Goal: Task Accomplishment & Management: Use online tool/utility

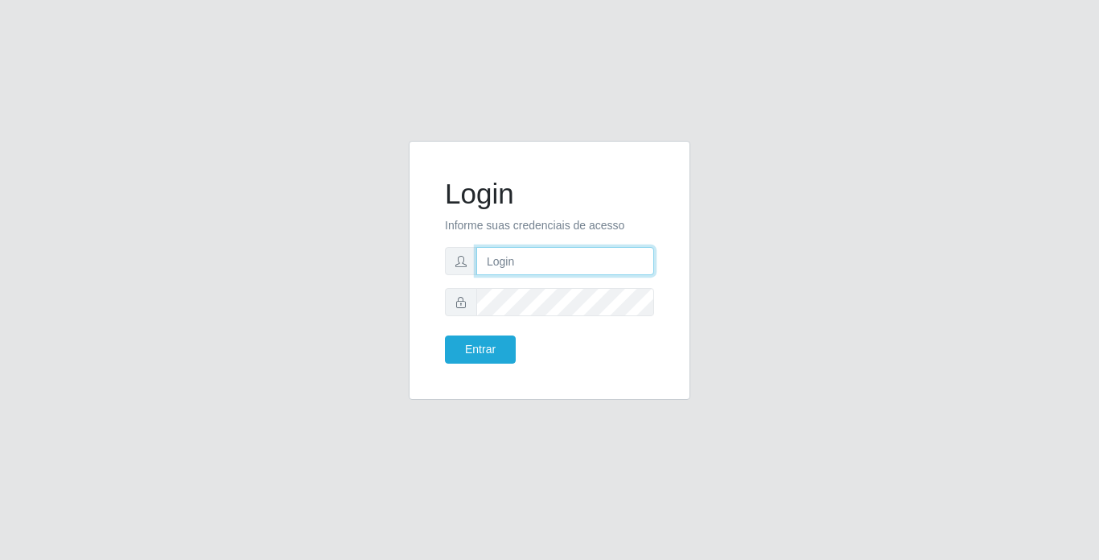
click at [557, 248] on input "text" at bounding box center [565, 261] width 178 height 28
type input "[PERSON_NAME]"
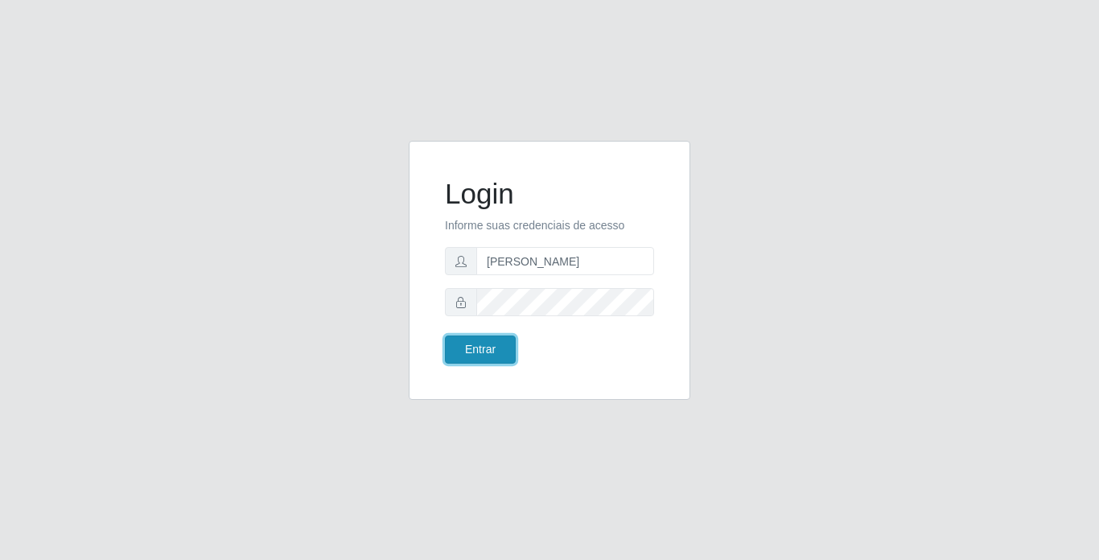
click at [475, 343] on button "Entrar" at bounding box center [480, 349] width 71 height 28
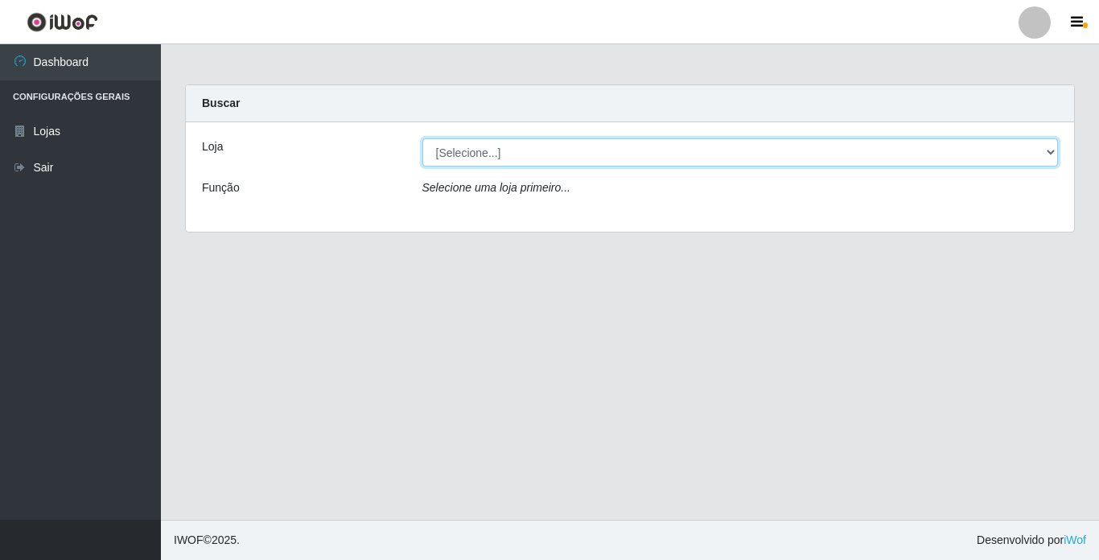
click at [627, 152] on select "[Selecione...] Bemais Supermercados - [GEOGRAPHIC_DATA]" at bounding box center [740, 152] width 636 height 28
select select "250"
click at [422, 138] on select "[Selecione...] Bemais Supermercados - [GEOGRAPHIC_DATA]" at bounding box center [740, 152] width 636 height 28
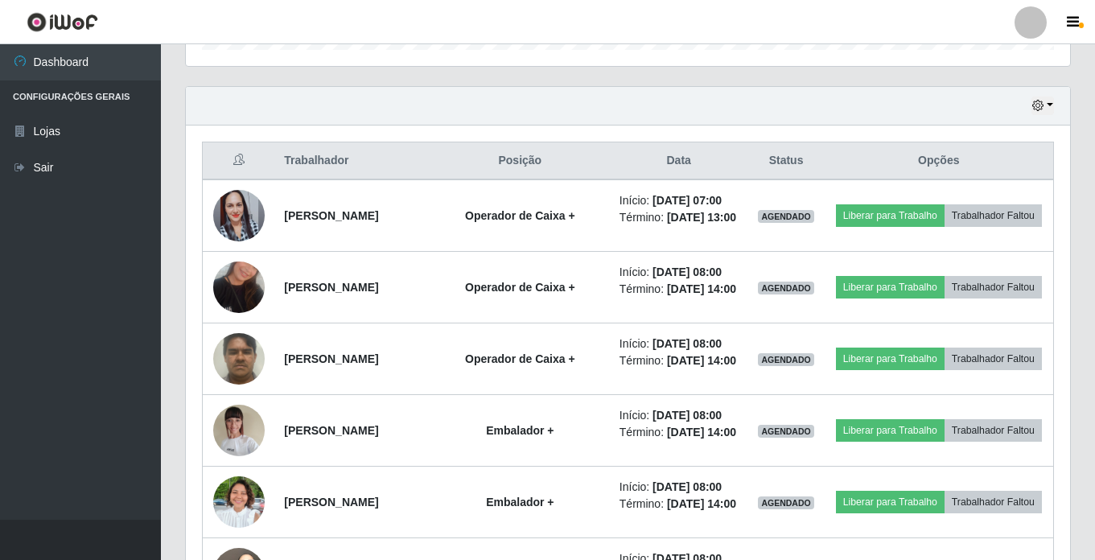
scroll to position [563, 0]
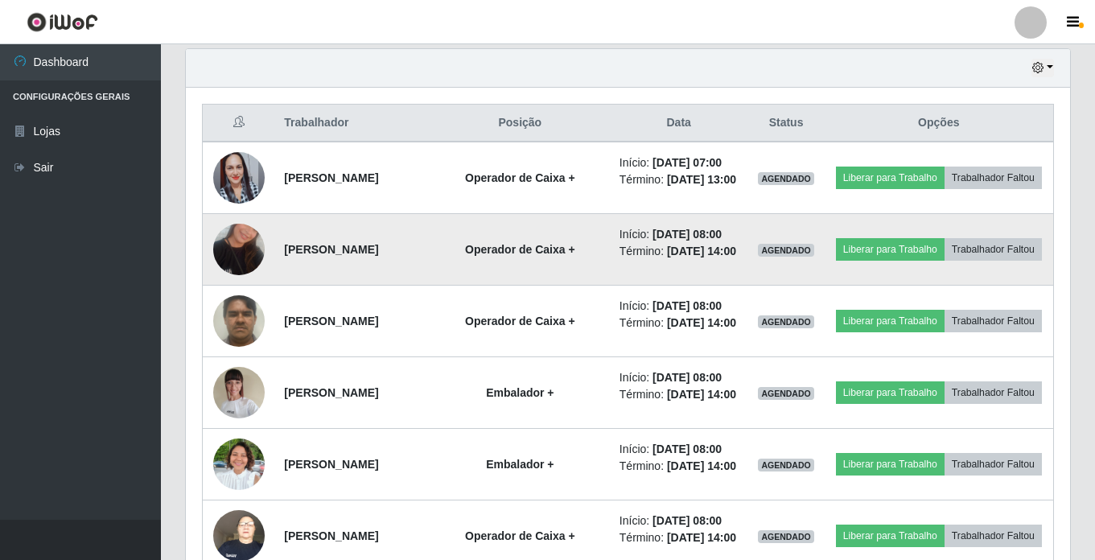
click at [232, 291] on img at bounding box center [238, 250] width 51 height 92
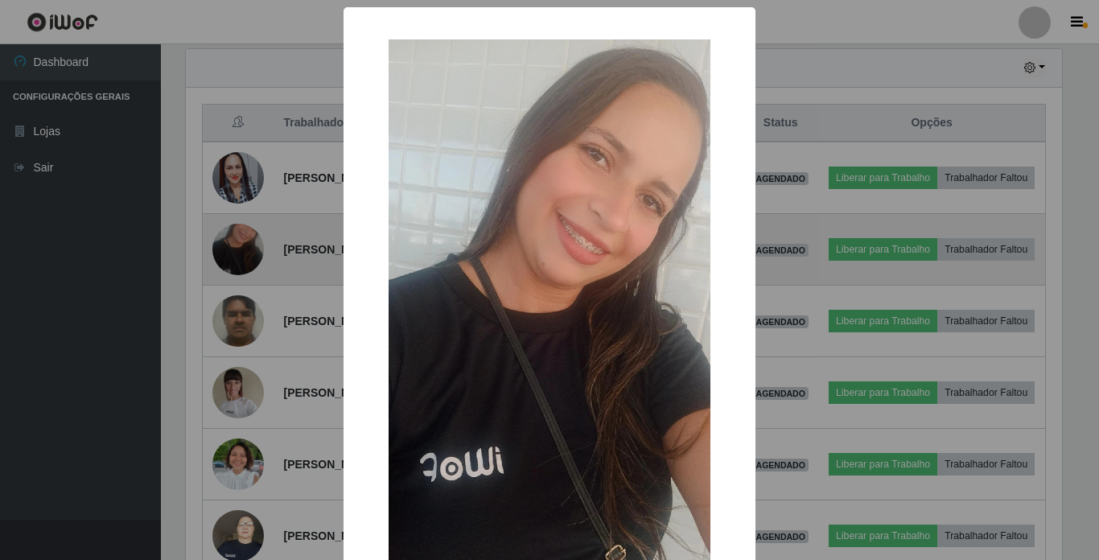
click at [232, 291] on div "× OK Cancel" at bounding box center [549, 280] width 1099 height 560
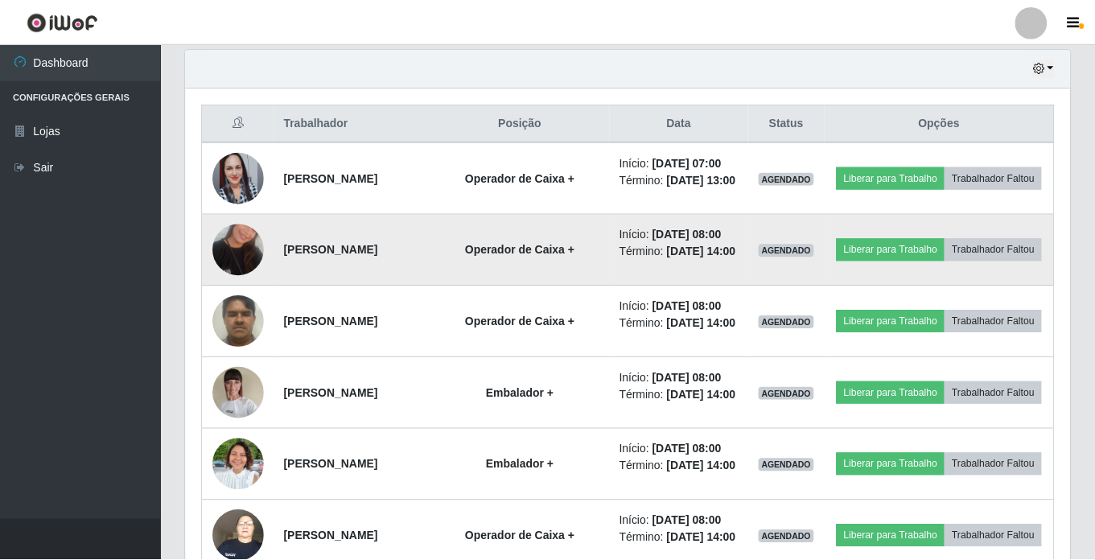
scroll to position [334, 884]
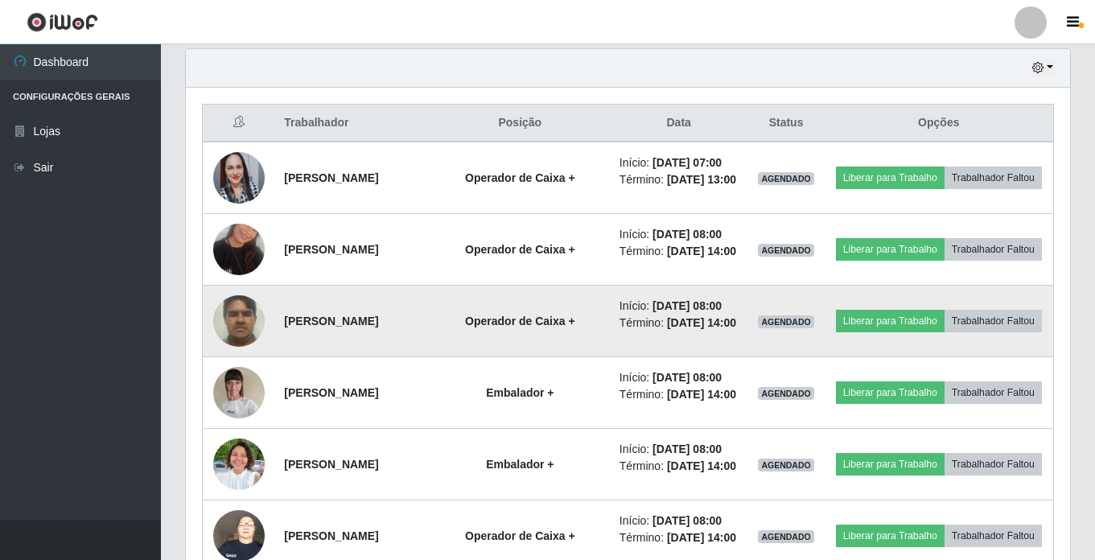
click at [236, 355] on img at bounding box center [238, 320] width 51 height 68
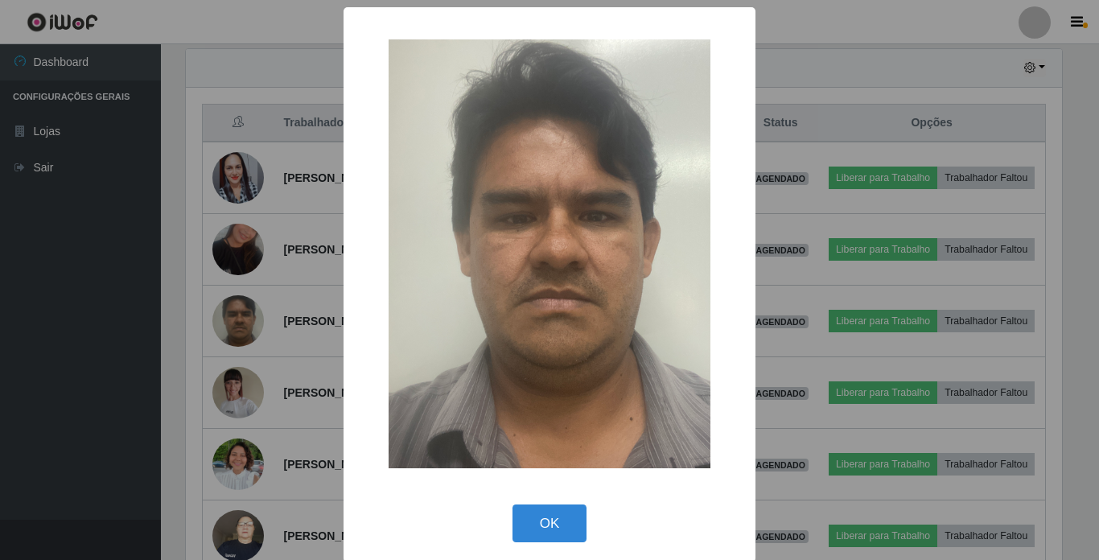
click at [237, 375] on div "× OK Cancel" at bounding box center [549, 280] width 1099 height 560
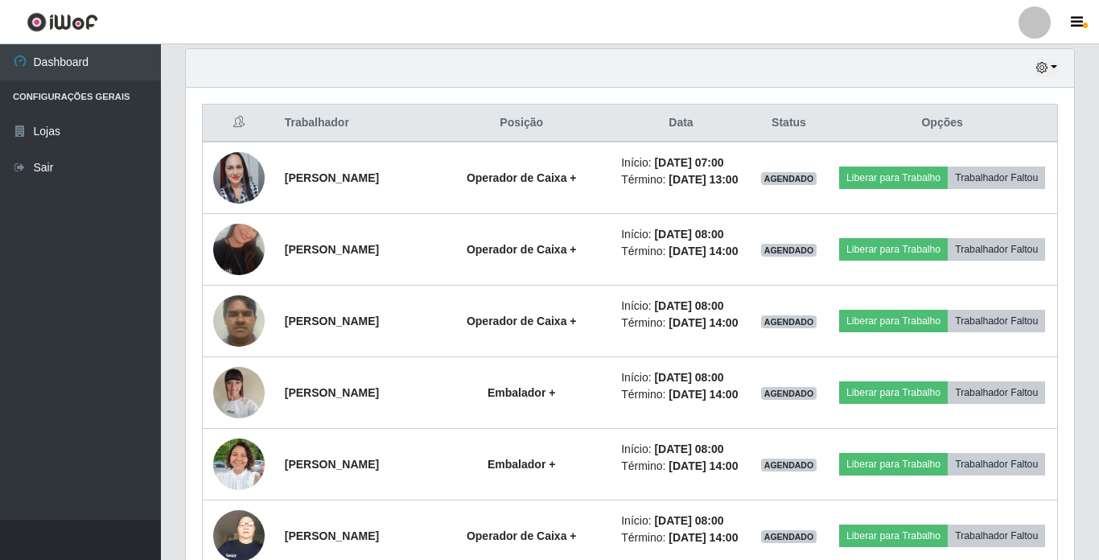
scroll to position [334, 884]
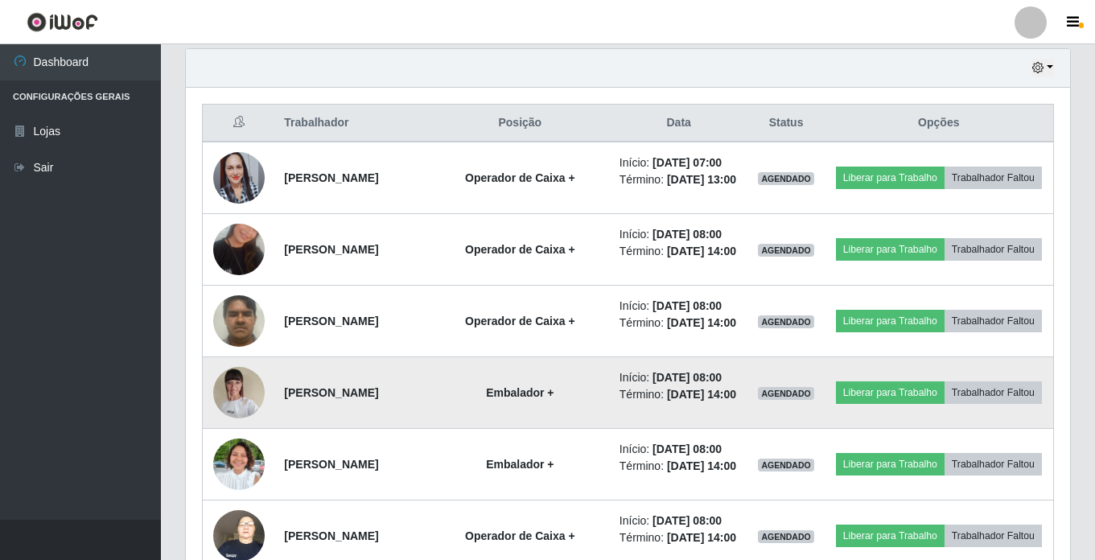
click at [242, 426] on img at bounding box center [238, 392] width 51 height 68
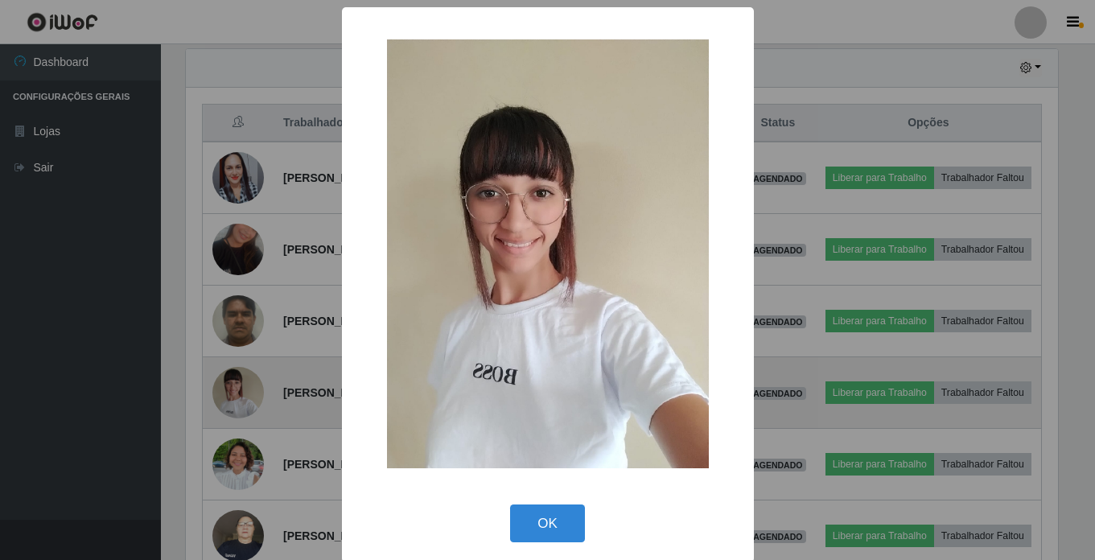
scroll to position [334, 876]
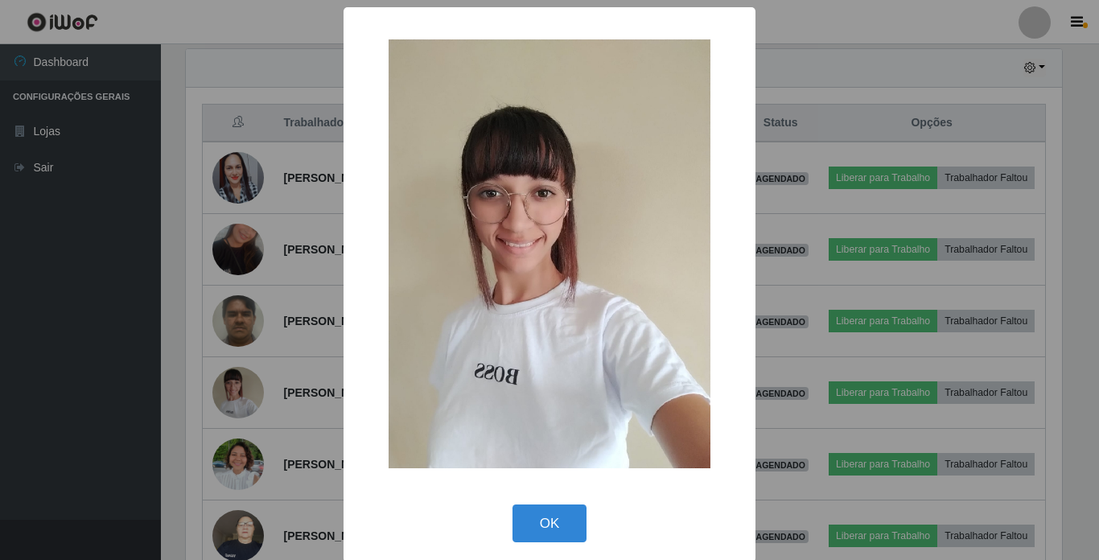
click at [246, 507] on div "× OK Cancel" at bounding box center [549, 280] width 1099 height 560
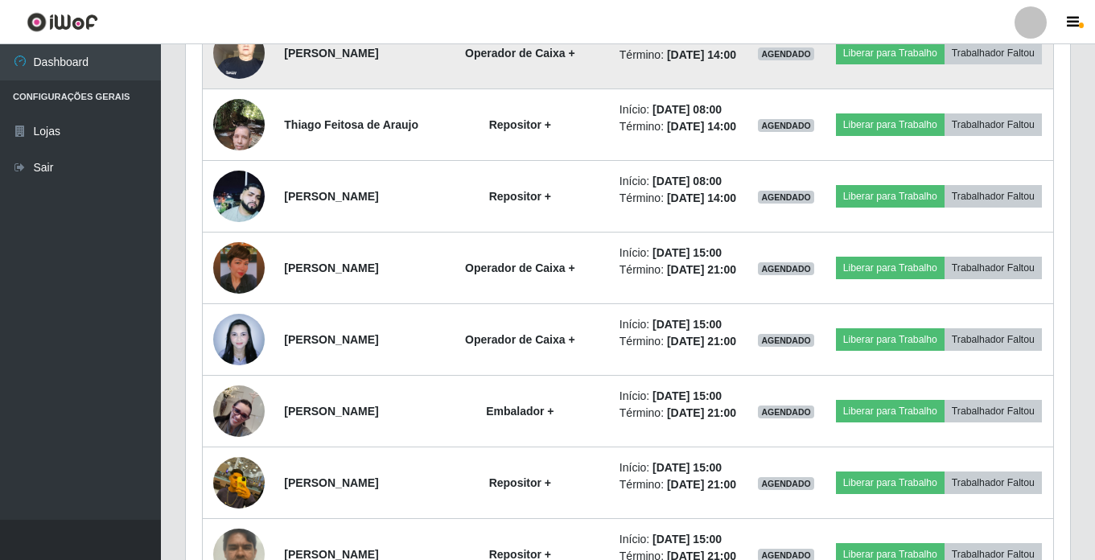
scroll to position [1126, 0]
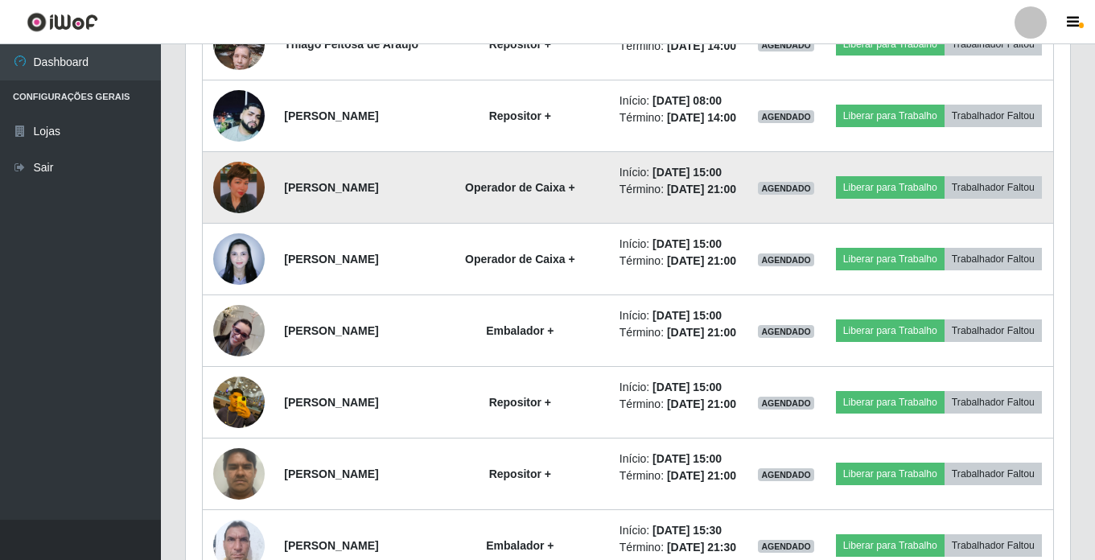
click at [245, 233] on img at bounding box center [238, 188] width 51 height 92
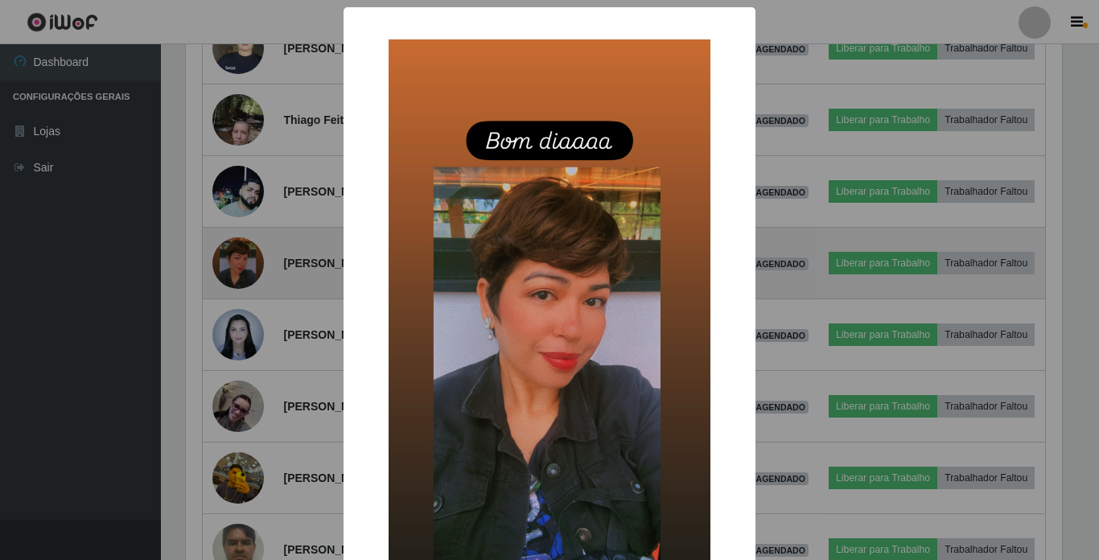
click at [245, 451] on div "× OK Cancel" at bounding box center [549, 280] width 1099 height 560
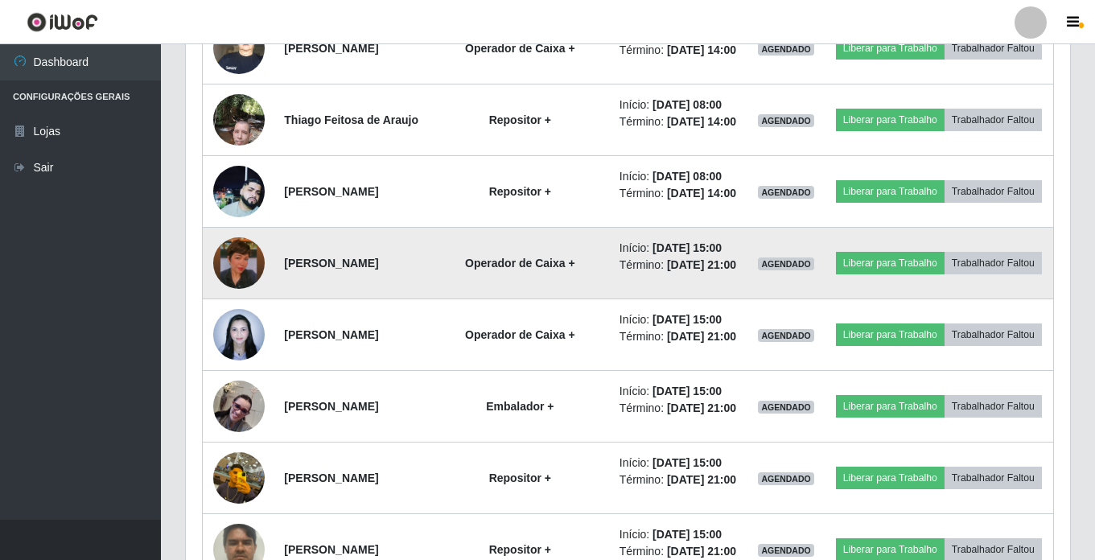
scroll to position [1211, 0]
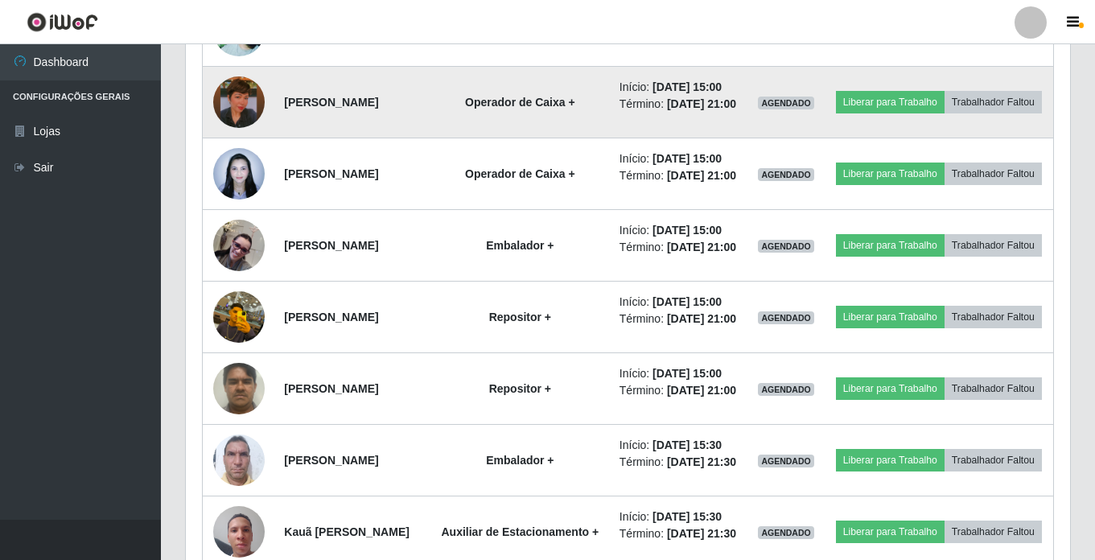
click at [245, 208] on img at bounding box center [238, 173] width 51 height 68
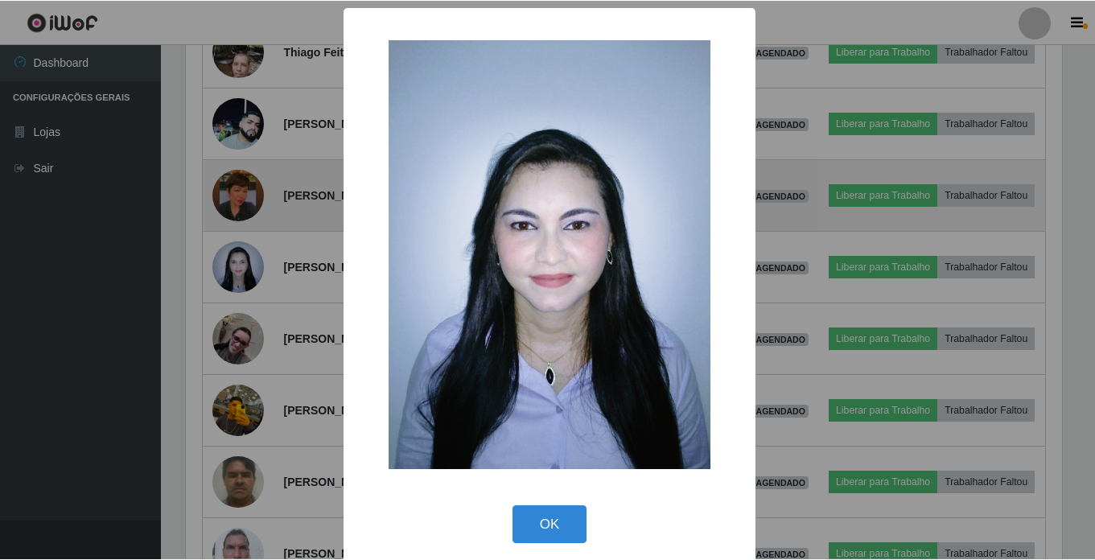
scroll to position [334, 876]
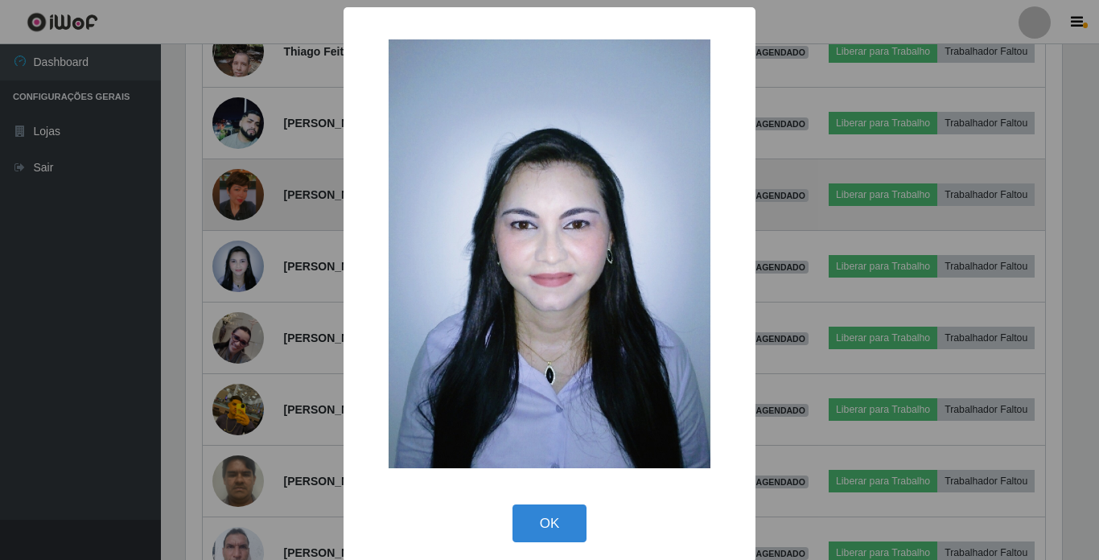
click at [245, 451] on div "× OK Cancel" at bounding box center [549, 280] width 1099 height 560
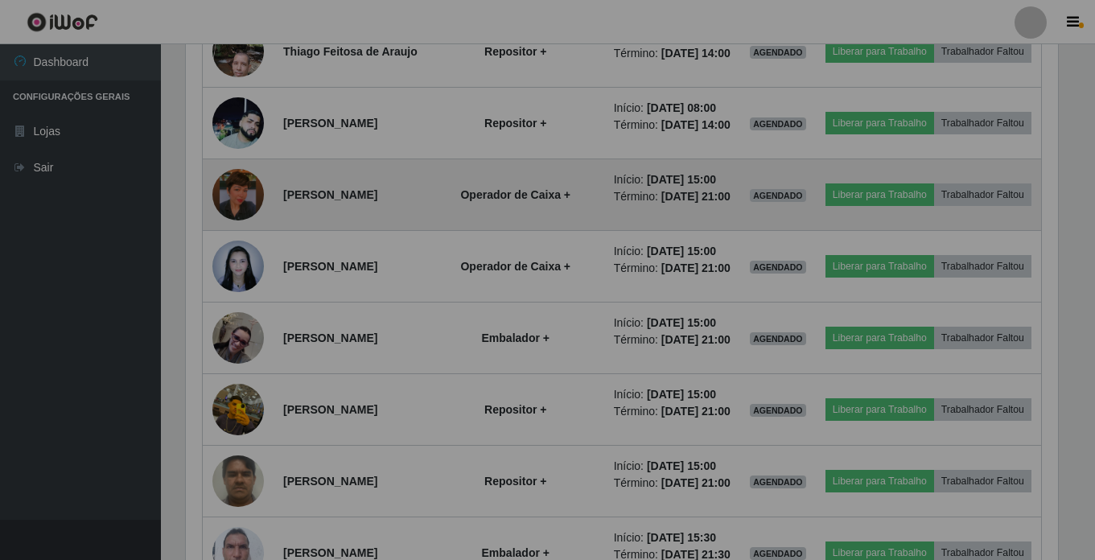
scroll to position [0, 0]
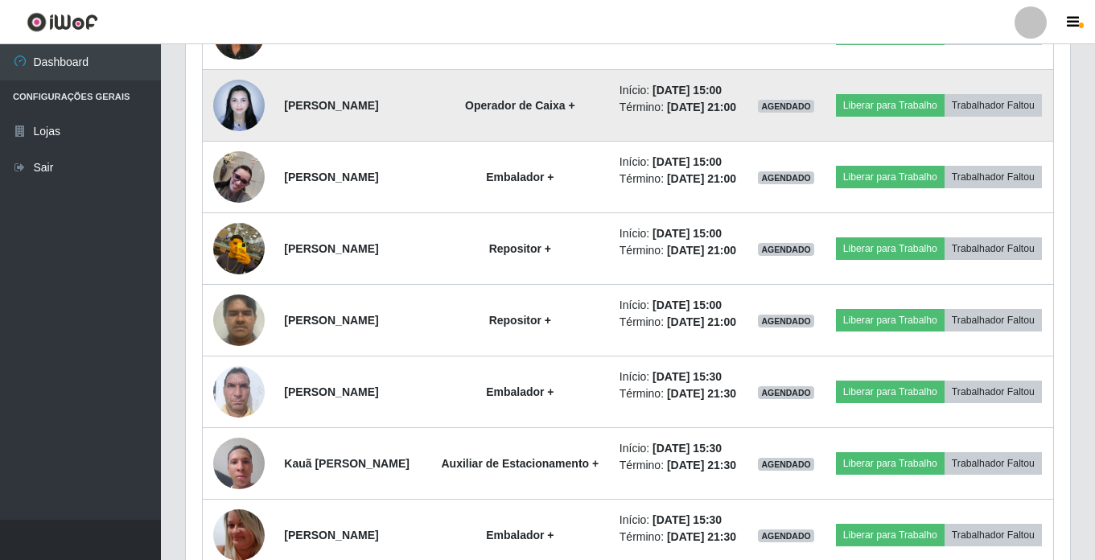
click at [240, 139] on img at bounding box center [238, 105] width 51 height 68
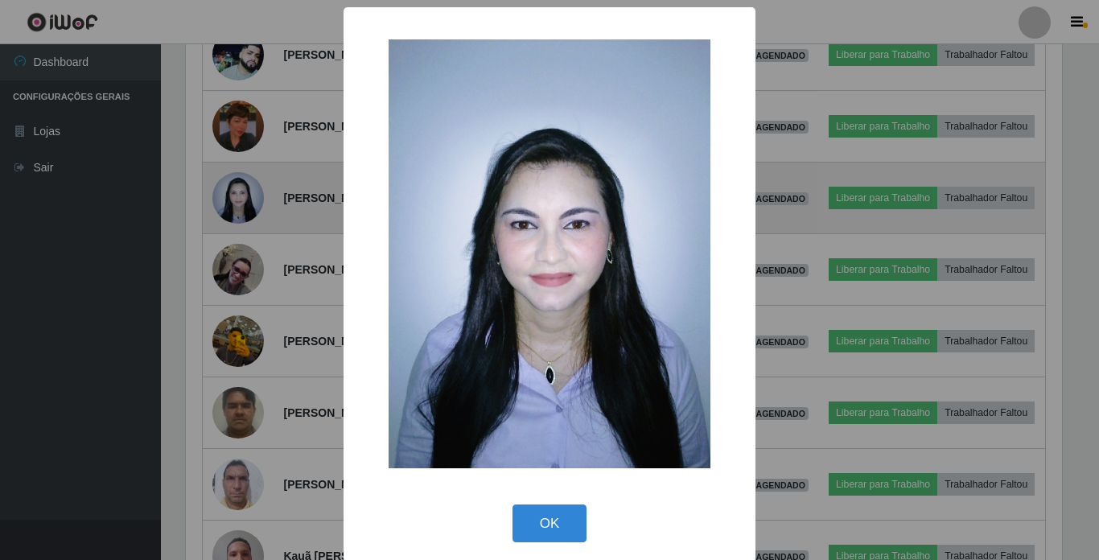
click at [240, 385] on div "× OK Cancel" at bounding box center [549, 280] width 1099 height 560
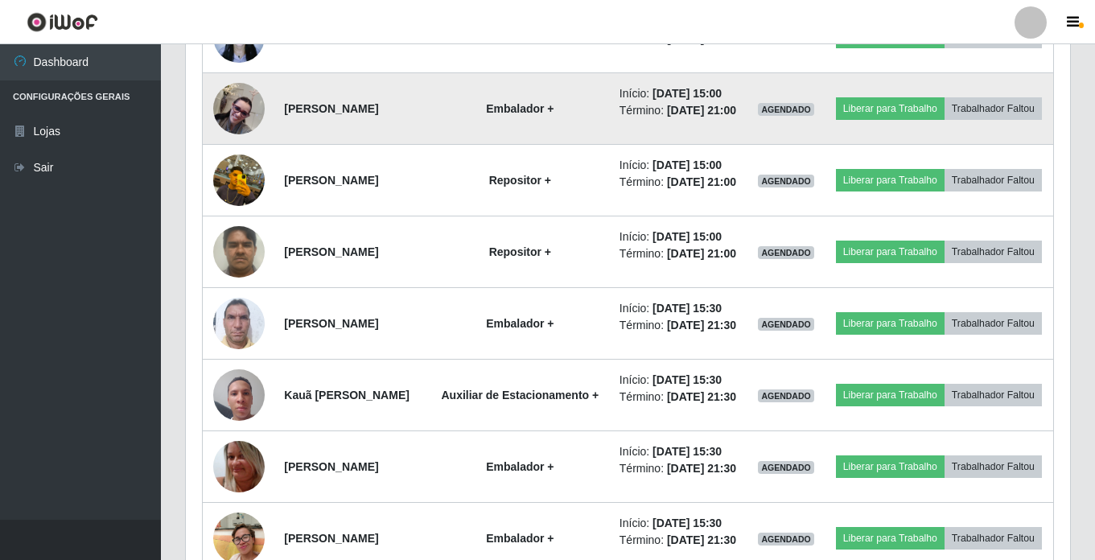
click at [245, 134] on img at bounding box center [238, 108] width 51 height 51
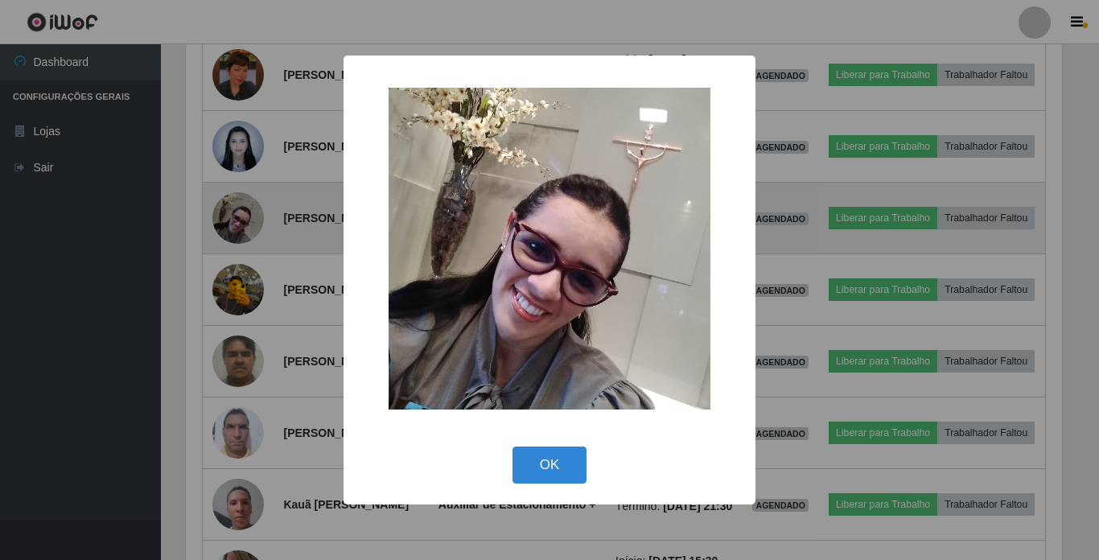
click at [245, 420] on div "× OK Cancel" at bounding box center [549, 280] width 1099 height 560
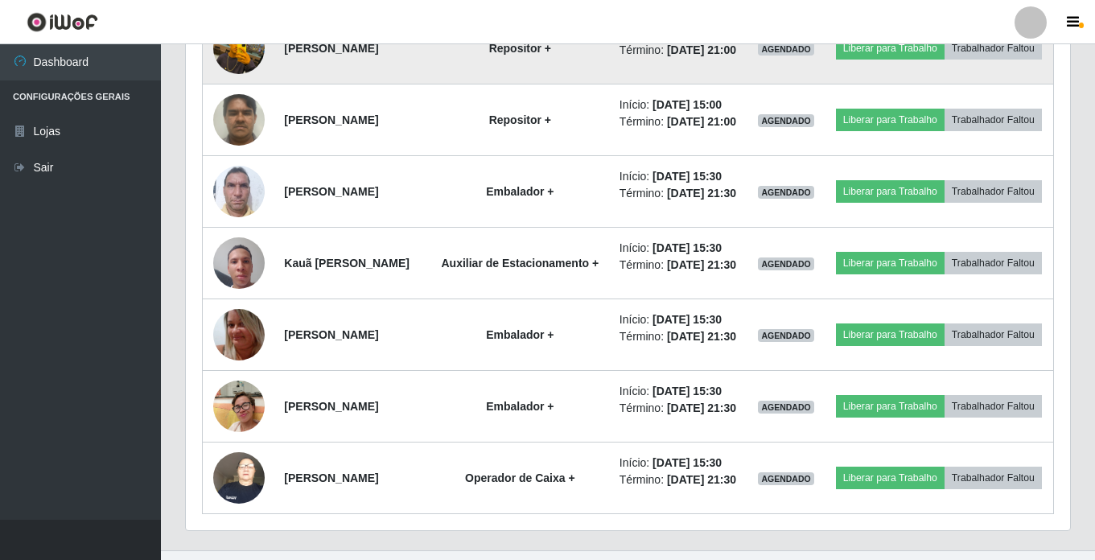
click at [233, 94] on img at bounding box center [238, 48] width 51 height 92
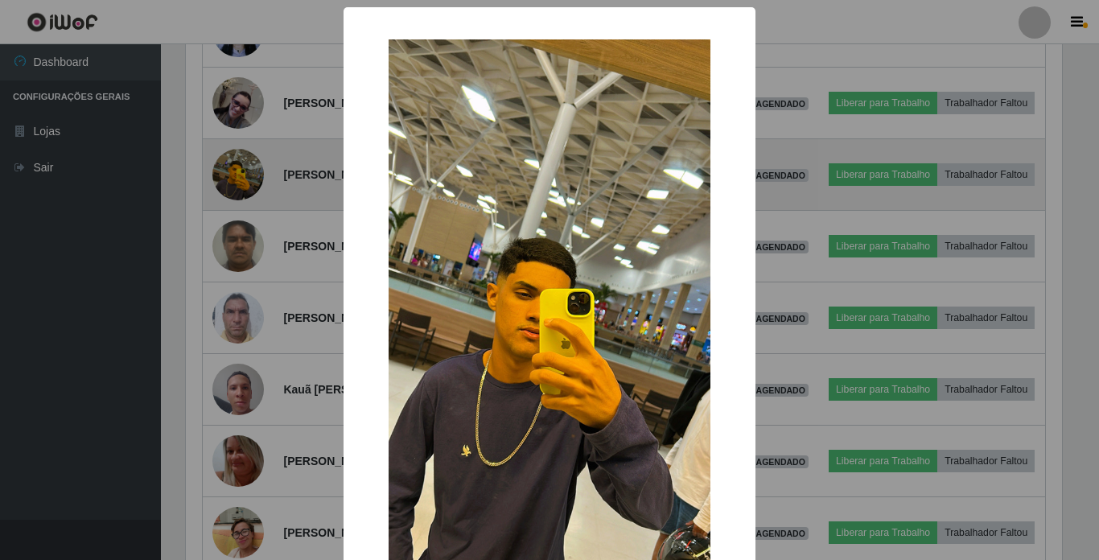
click at [233, 399] on div "× OK Cancel" at bounding box center [549, 280] width 1099 height 560
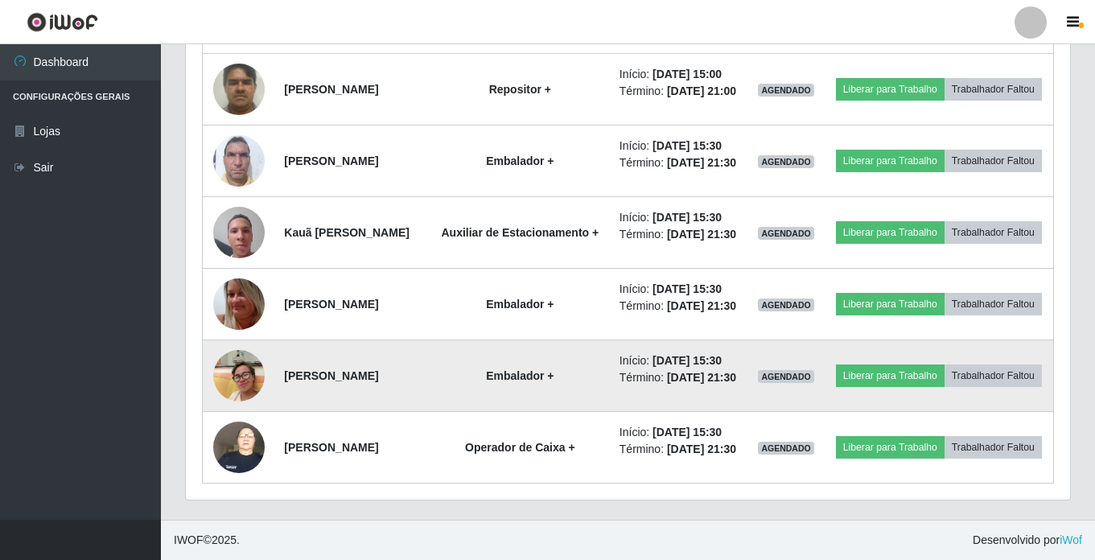
click at [236, 341] on img at bounding box center [238, 375] width 51 height 68
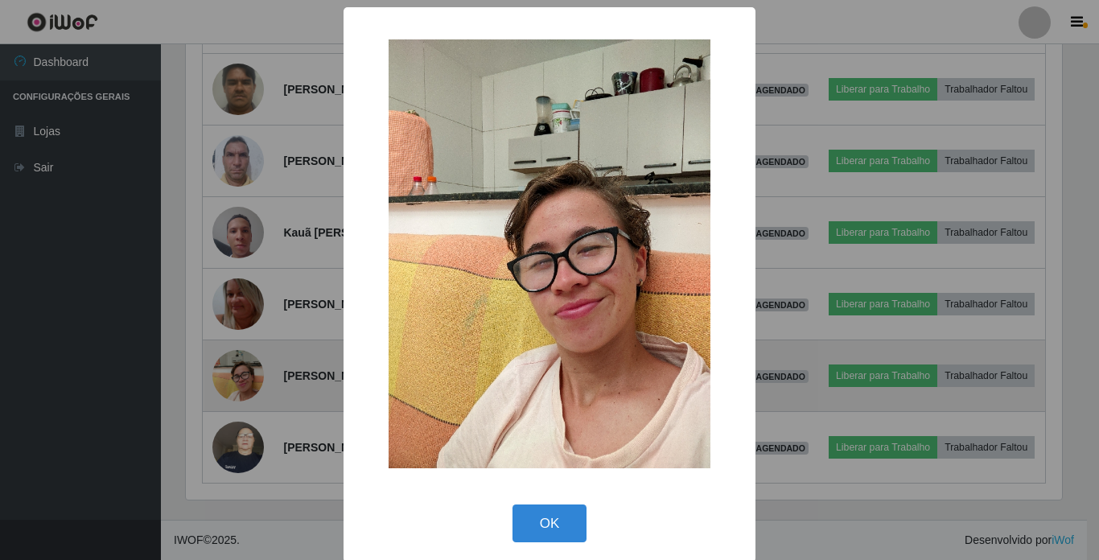
click at [236, 337] on div "× OK Cancel" at bounding box center [549, 280] width 1099 height 560
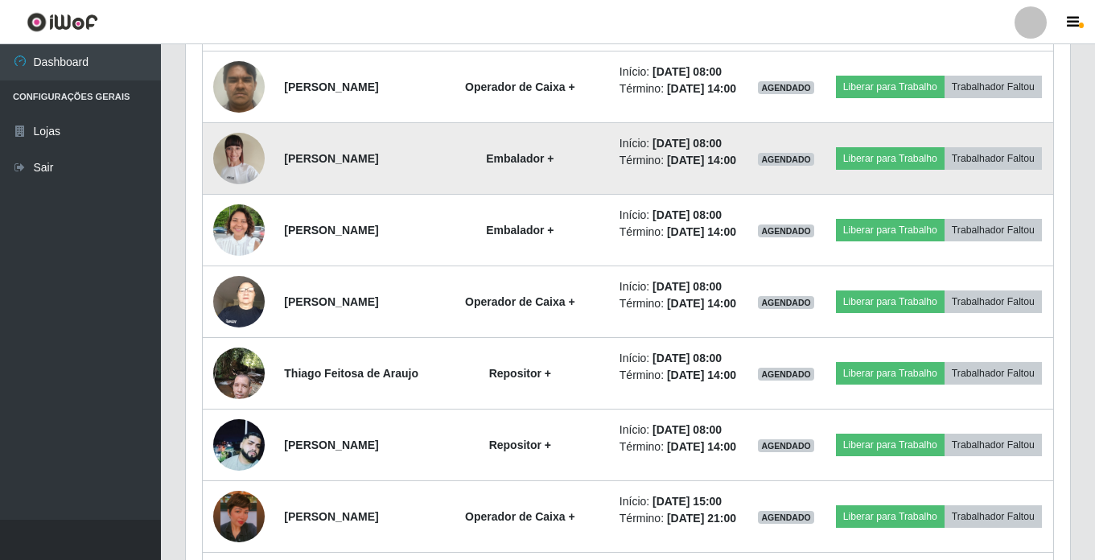
scroll to position [825, 0]
